Goal: Information Seeking & Learning: Learn about a topic

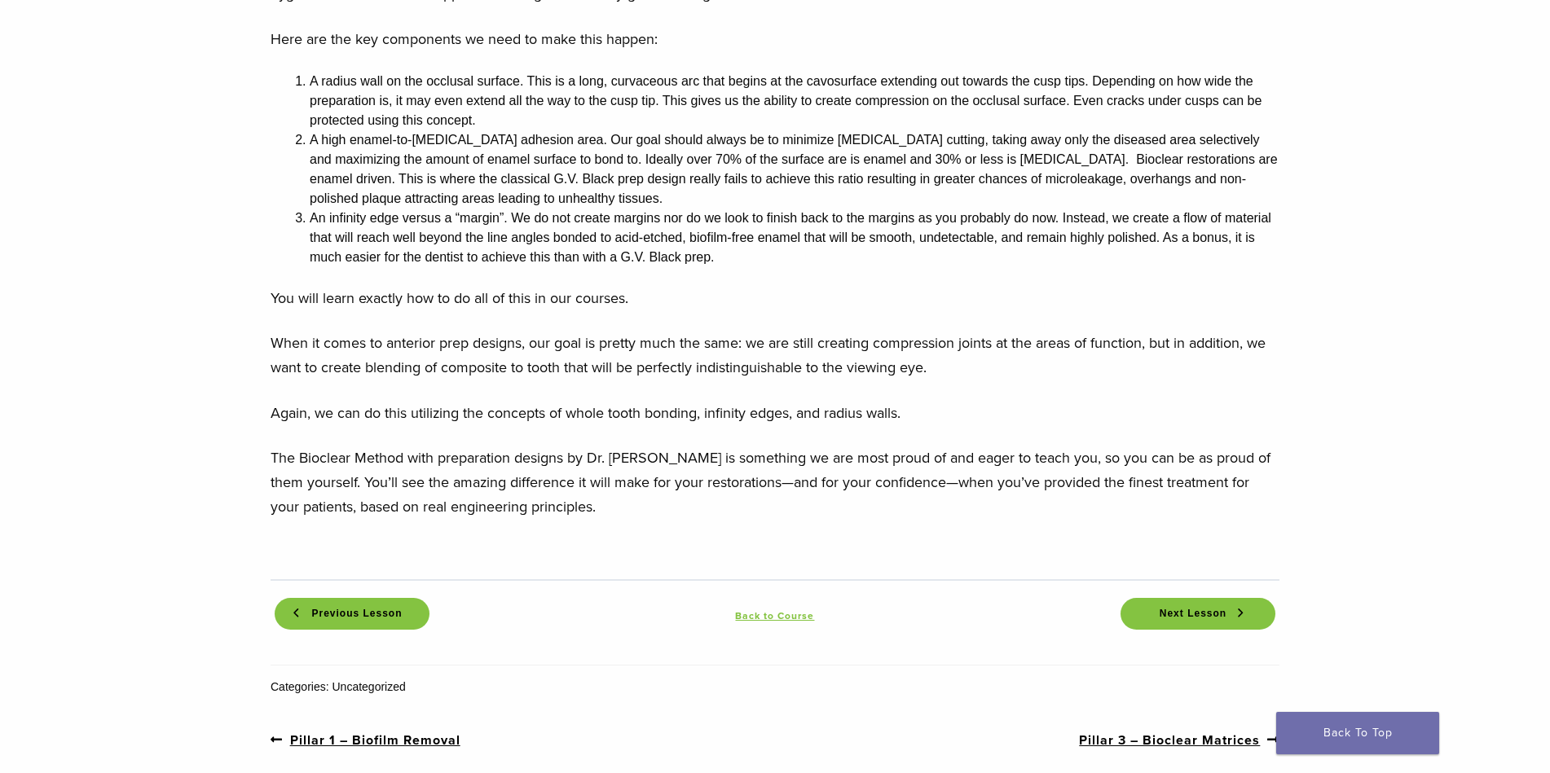
scroll to position [1549, 0]
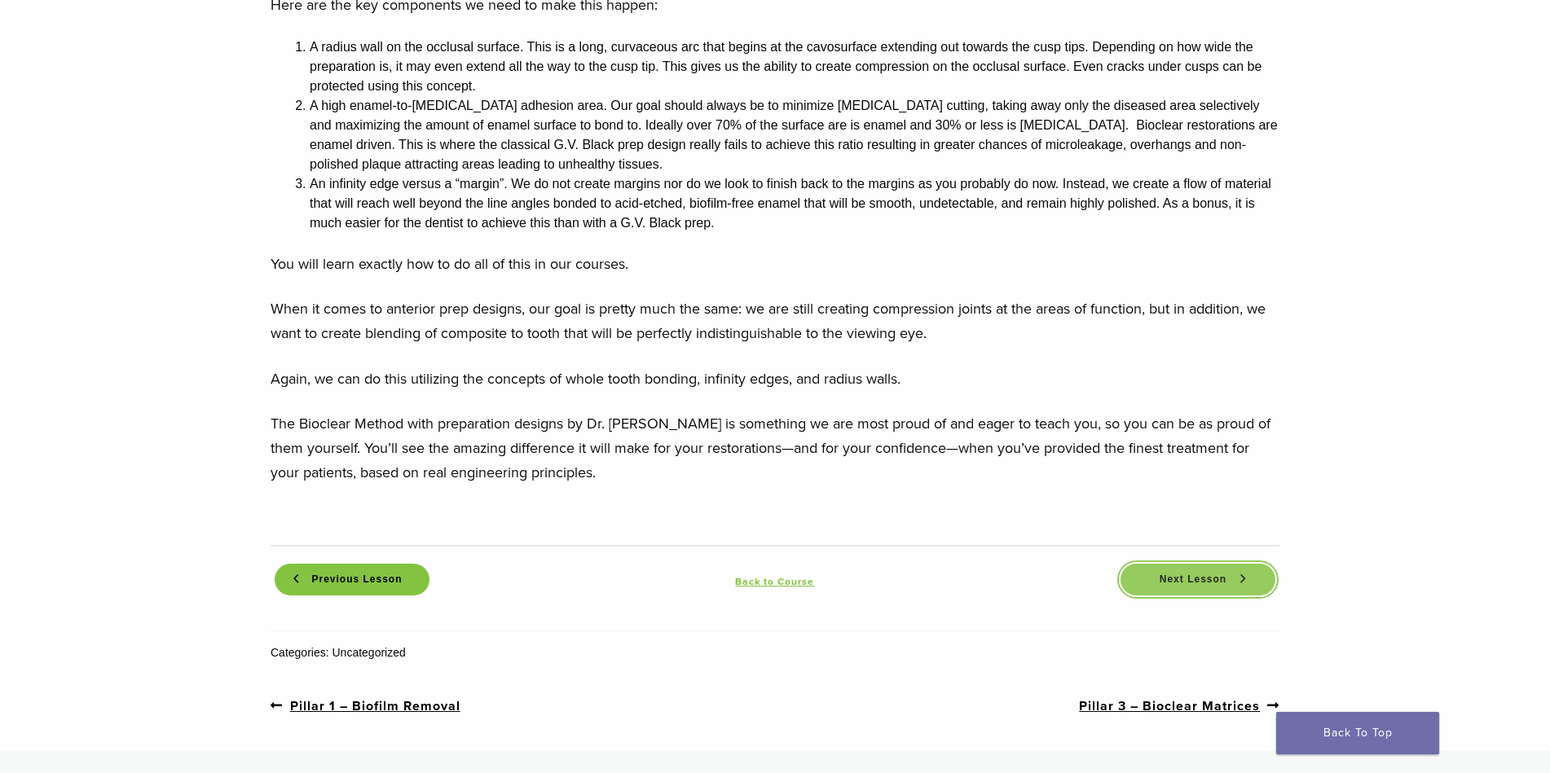
click at [1183, 574] on span "Next Lesson" at bounding box center [1193, 580] width 86 height 12
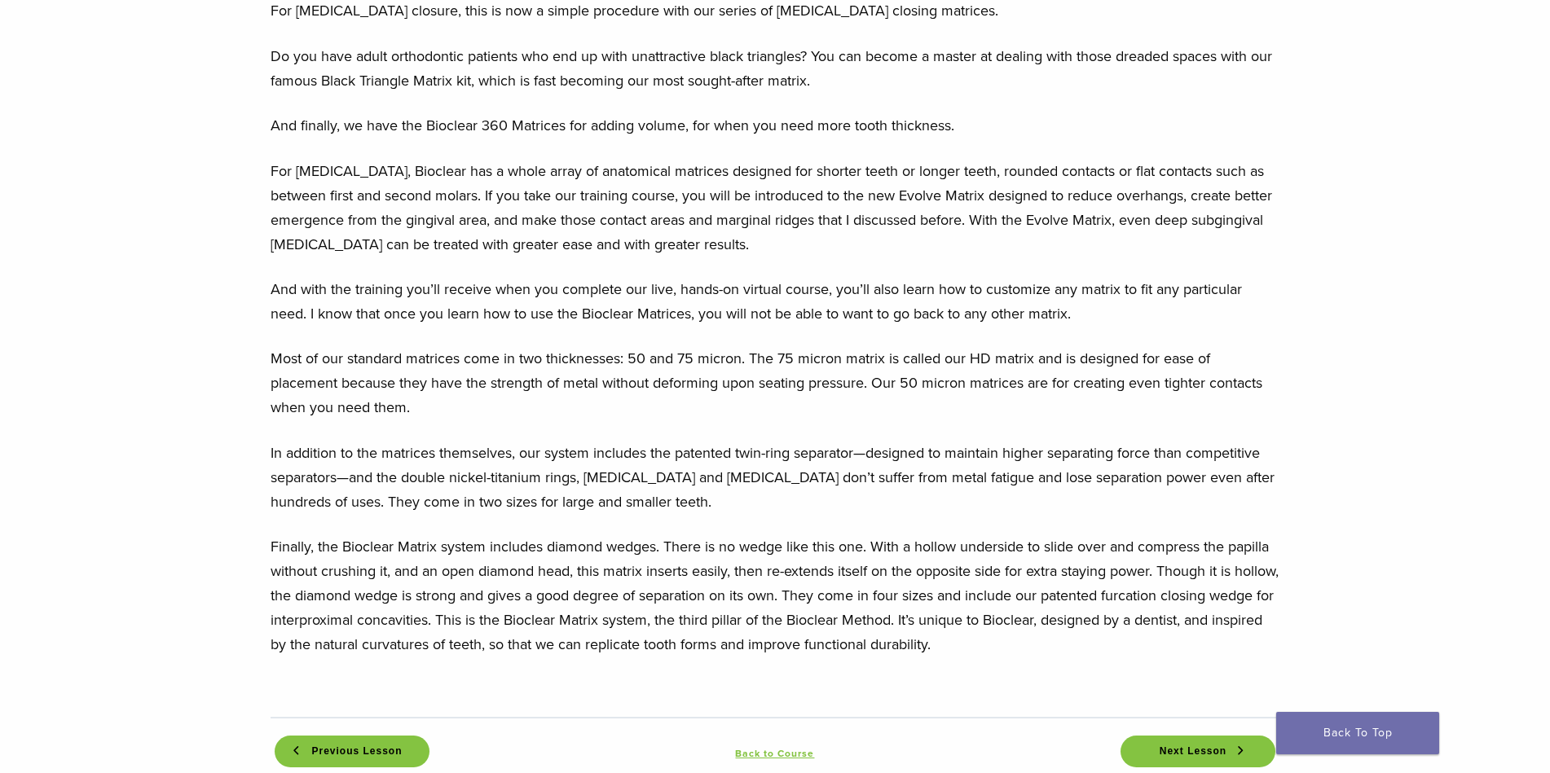
scroll to position [1712, 0]
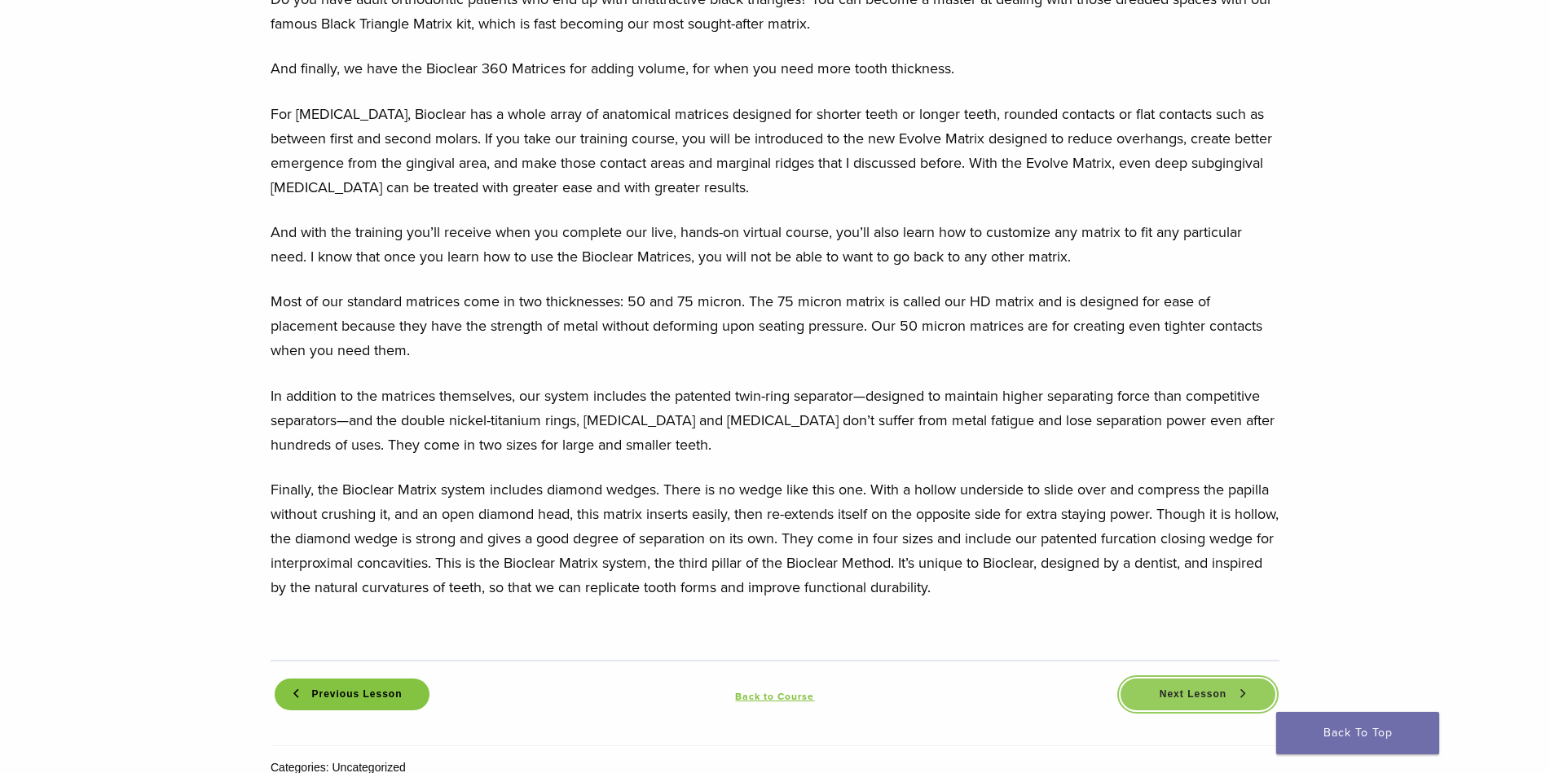
click at [1203, 689] on span "Next Lesson" at bounding box center [1193, 695] width 86 height 12
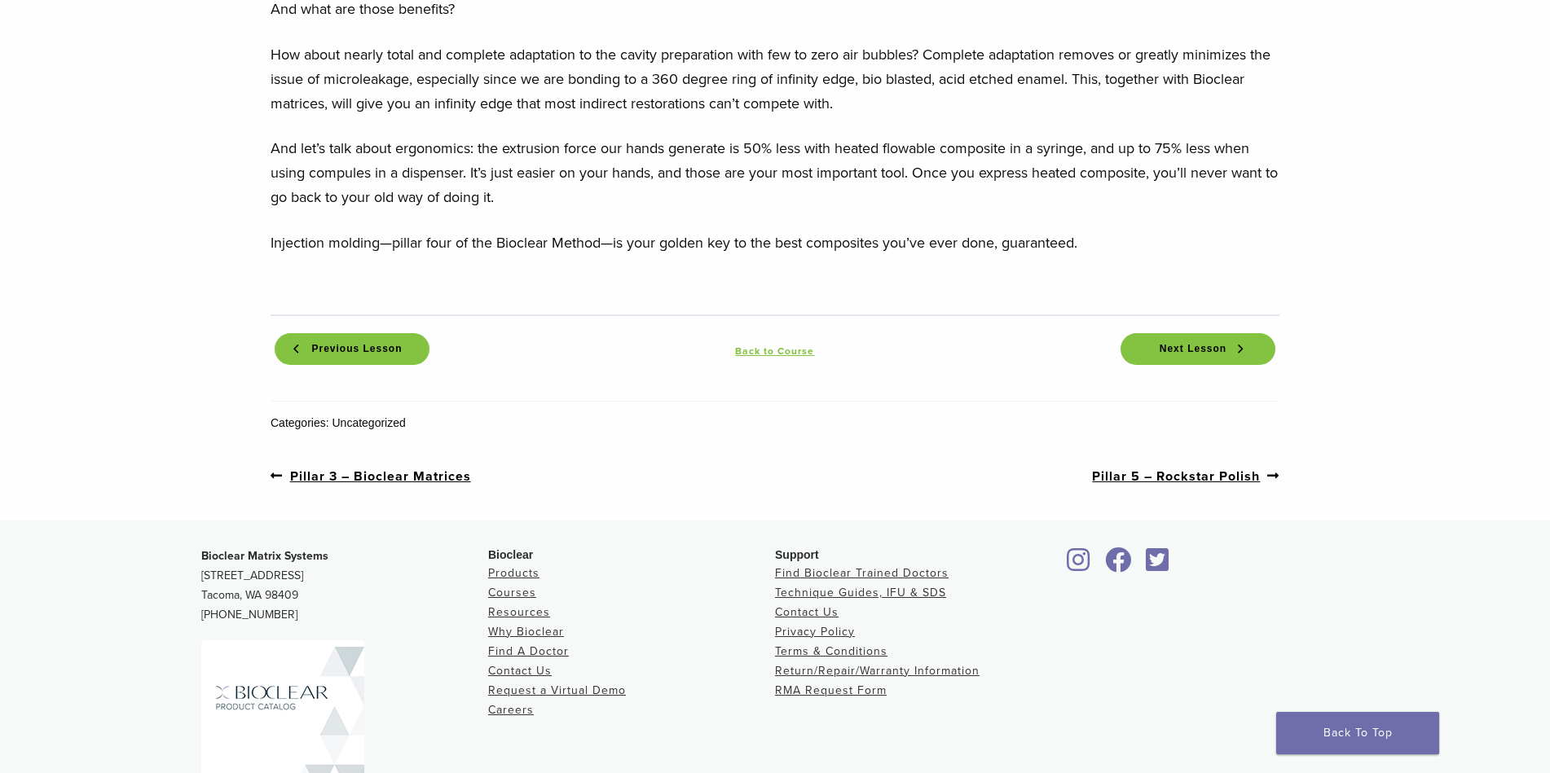
scroll to position [1712, 0]
click at [1208, 346] on span "Next Lesson" at bounding box center [1193, 346] width 86 height 12
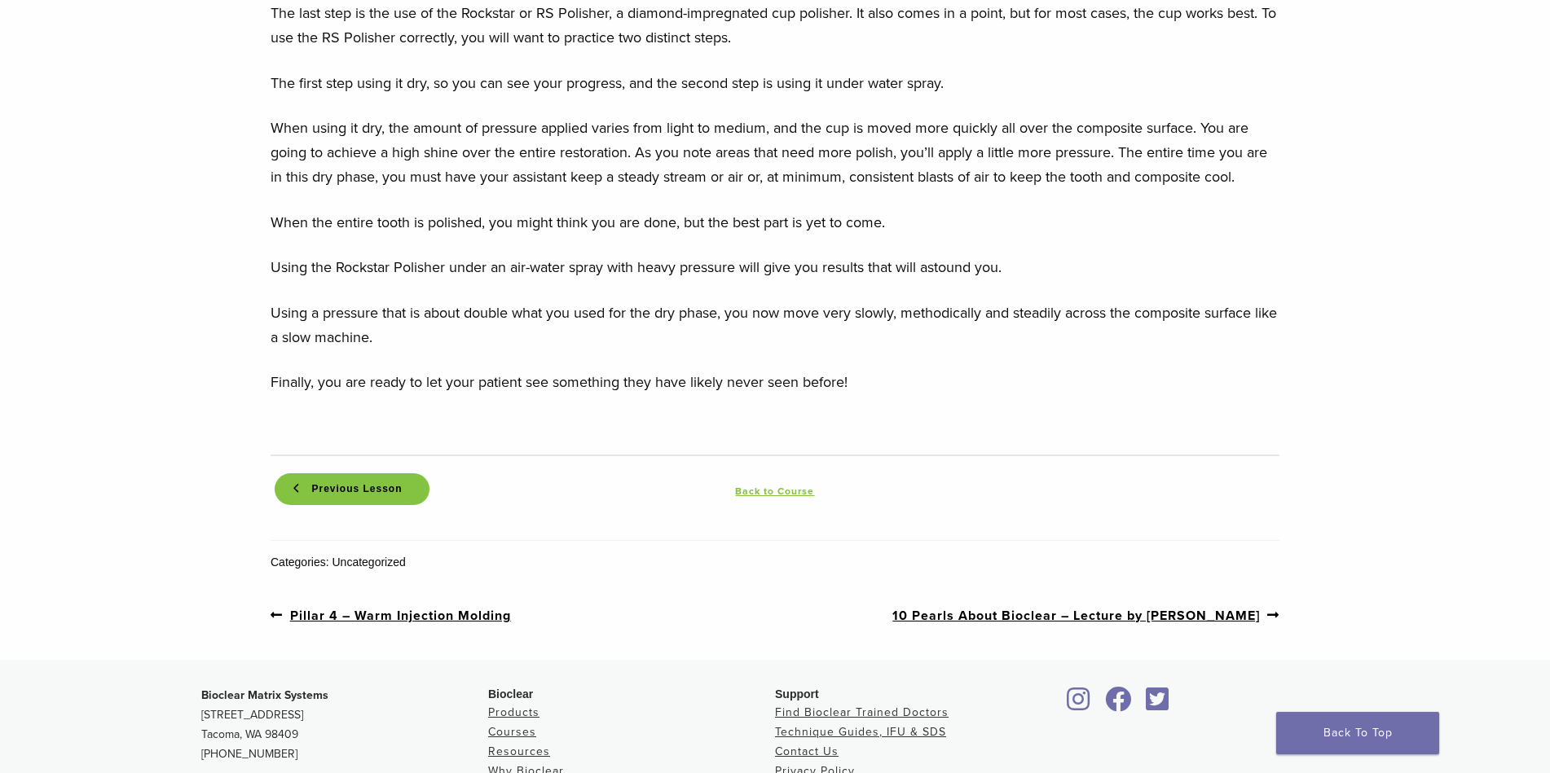
scroll to position [1793, 0]
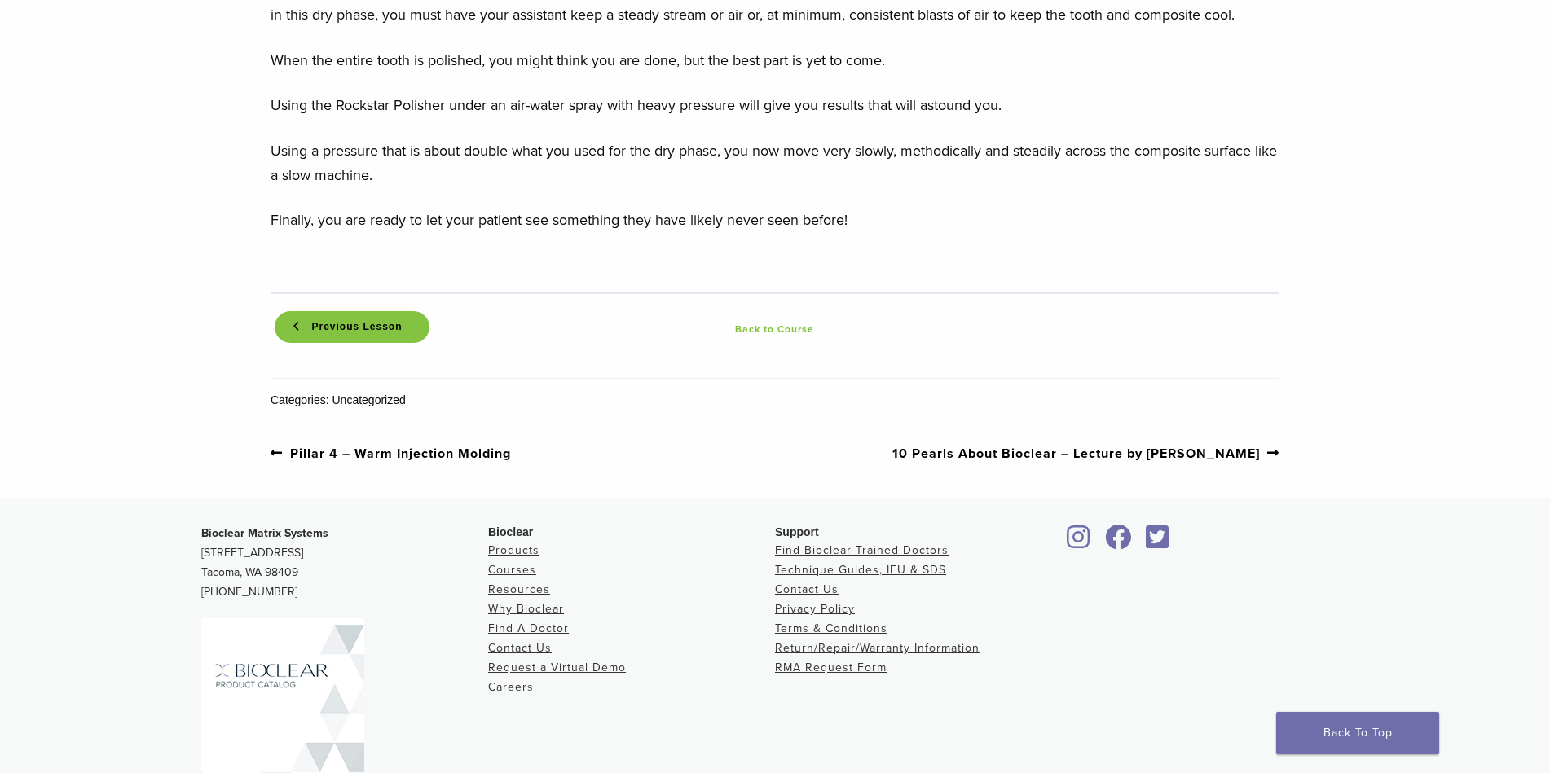
click at [791, 328] on link "Back to Course" at bounding box center [775, 329] width 155 height 20
